Goal: Information Seeking & Learning: Stay updated

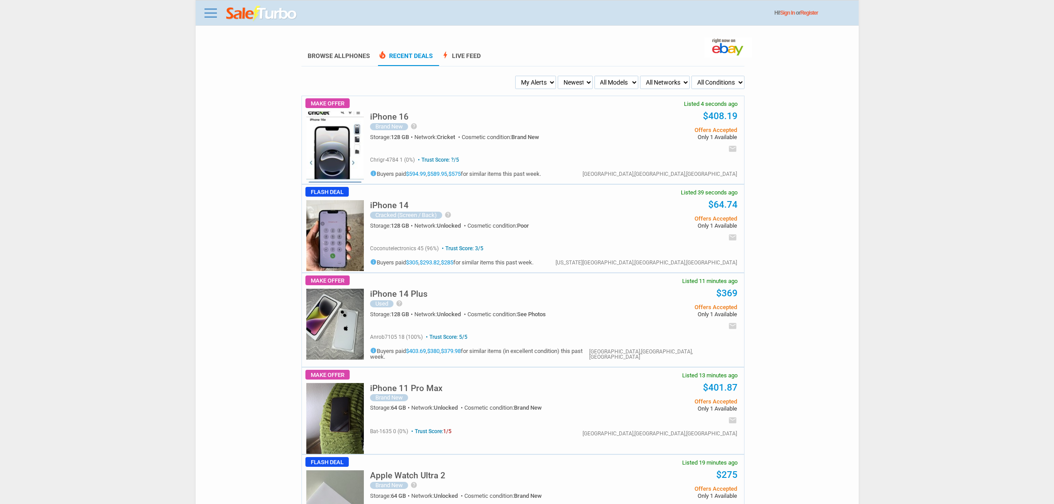
click at [543, 81] on select "My Alerts All Deals BIN Only w/ Offers Only" at bounding box center [535, 82] width 41 height 13
select select "flash_bin"
click at [516, 76] on select "My Alerts All Deals BIN Only w/ Offers Only" at bounding box center [535, 82] width 41 height 13
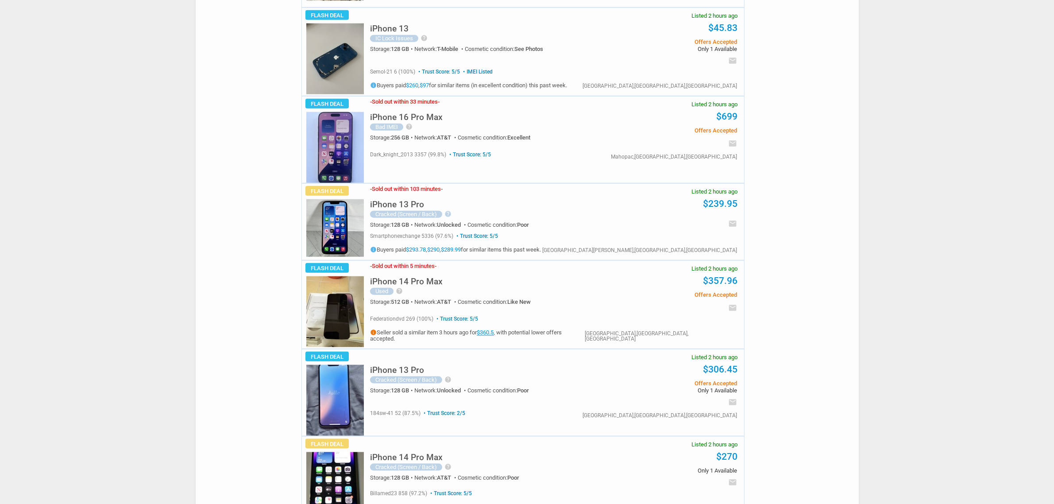
scroll to position [1217, 0]
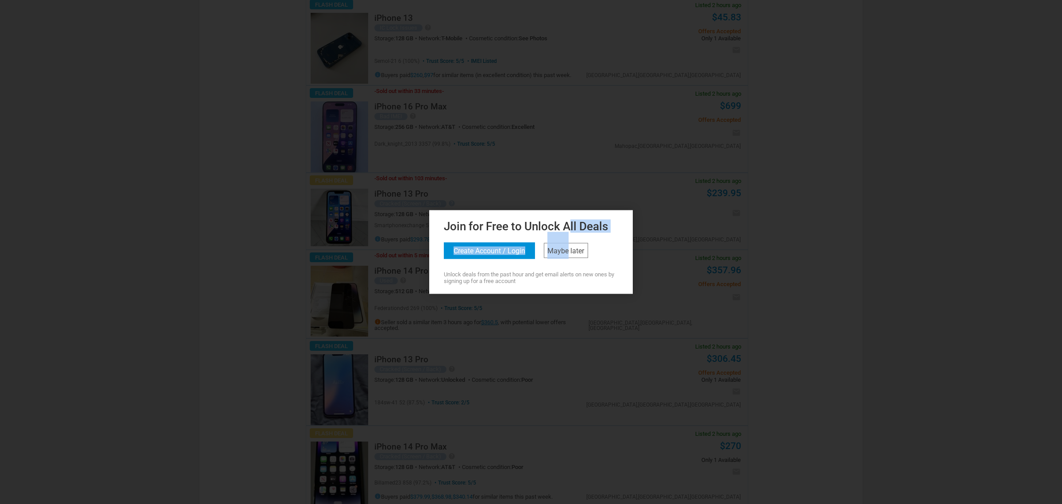
drag, startPoint x: 569, startPoint y: 233, endPoint x: 568, endPoint y: 240, distance: 7.6
click at [569, 235] on div "Join for Free to Unlock All Deals Create Account / Login Maybe later Unlock dea…" at bounding box center [531, 250] width 199 height 67
click at [580, 246] on link "Maybe later" at bounding box center [566, 250] width 44 height 15
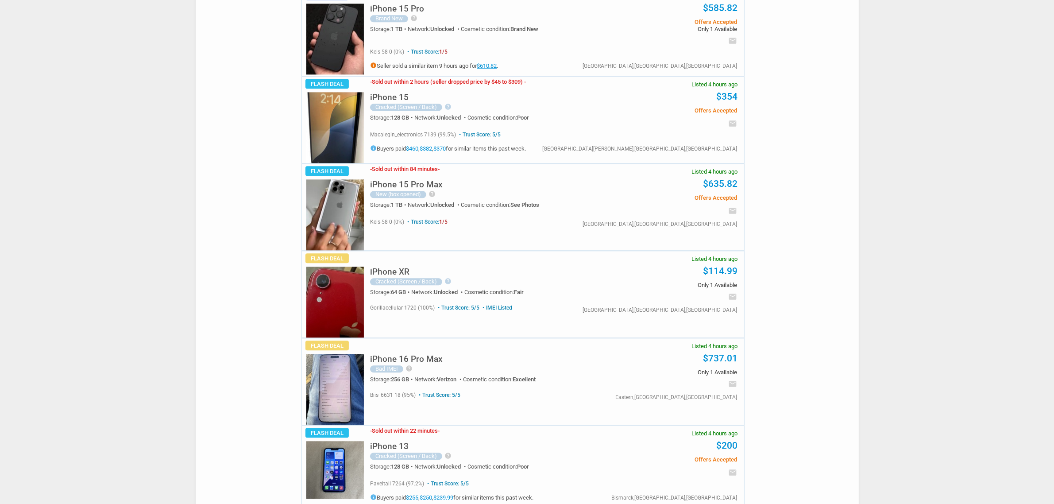
scroll to position [2822, 0]
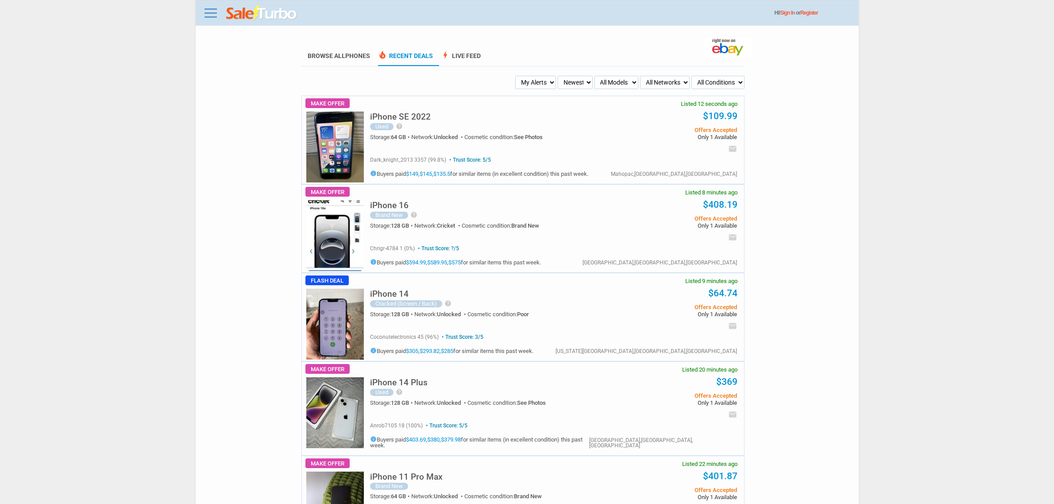
click at [528, 83] on select "My Alerts All Deals BIN Only w/ Offers Only" at bounding box center [535, 82] width 41 height 13
select select "flash_bin"
click at [516, 76] on select "My Alerts All Deals BIN Only w/ Offers Only" at bounding box center [535, 82] width 41 height 13
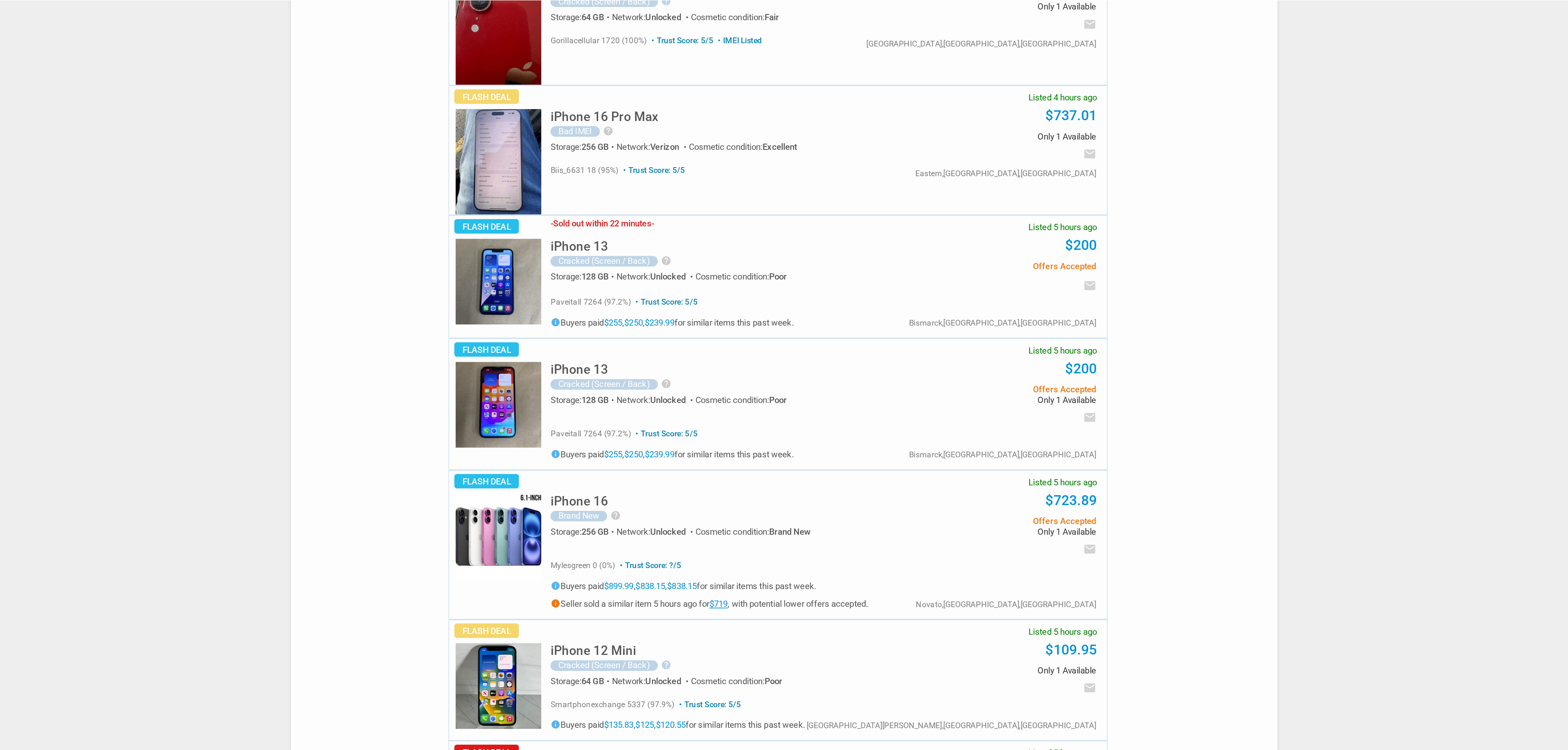
scroll to position [2726, 0]
